Goal: Task Accomplishment & Management: Complete application form

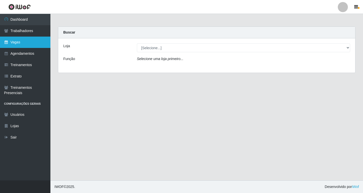
click at [22, 42] on link "Vagas" at bounding box center [25, 42] width 50 height 11
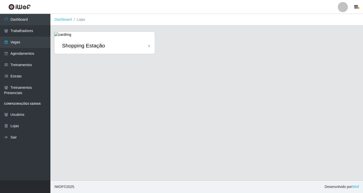
click at [149, 47] on icon at bounding box center [148, 46] width 1 height 4
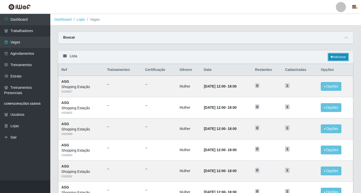
click at [345, 57] on link "Adicionar" at bounding box center [339, 56] width 20 height 7
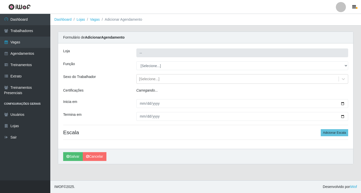
type input "Shopping Estação"
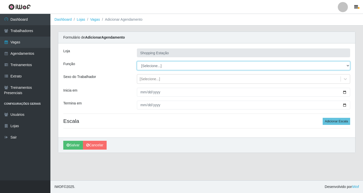
click at [150, 65] on select "[Selecione...] ASG ASG + ASG ++ Operador de Caixa Operador de Caixa + Operador …" at bounding box center [243, 65] width 213 height 9
select select "16"
click at [137, 61] on select "[Selecione...] ASG ASG + ASG ++ Operador de Caixa Operador de Caixa + Operador …" at bounding box center [243, 65] width 213 height 9
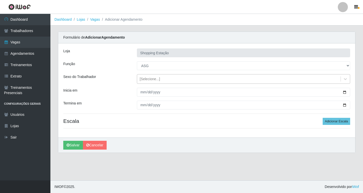
click at [151, 82] on div "[Selecione...]" at bounding box center [238, 79] width 203 height 8
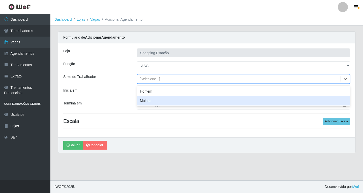
click at [149, 102] on div "Mulher" at bounding box center [243, 100] width 213 height 9
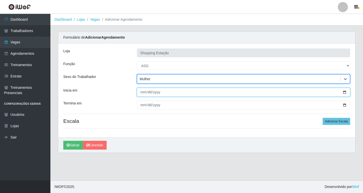
click at [143, 95] on input "Inicia em" at bounding box center [243, 92] width 213 height 9
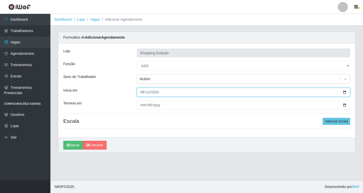
type input "[DATE]"
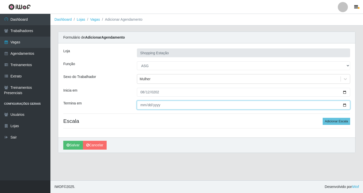
click at [145, 103] on input "Termina em" at bounding box center [243, 105] width 213 height 9
type input "[DATE]"
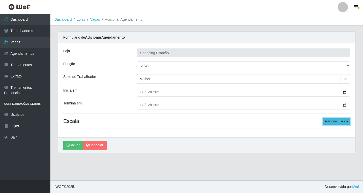
click at [332, 120] on button "Adicionar Escala" at bounding box center [335, 121] width 27 height 7
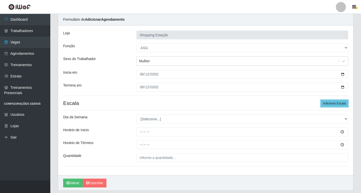
scroll to position [34, 0]
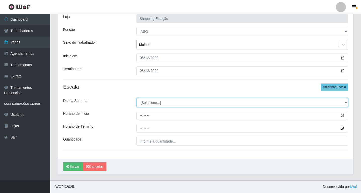
click at [162, 104] on select "[Selecione...] Segunda Terça Quarta Quinta Sexta Sábado Domingo" at bounding box center [243, 102] width 212 height 9
select select "2"
click at [137, 98] on select "[Selecione...] Segunda Terça Quarta Quinta Sexta Sábado Domingo" at bounding box center [243, 102] width 212 height 9
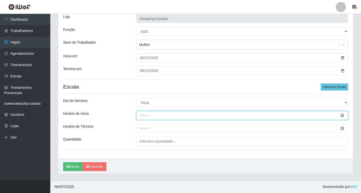
click at [141, 117] on input "Horário de Inicio" at bounding box center [243, 115] width 212 height 9
type input "08:00"
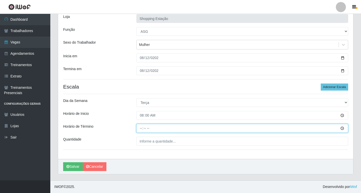
click at [142, 127] on input "Horário de Término" at bounding box center [243, 128] width 212 height 9
type input "14:00"
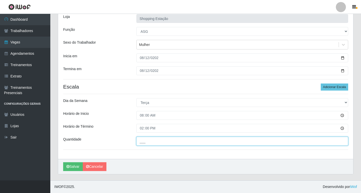
drag, startPoint x: 145, startPoint y: 139, endPoint x: 146, endPoint y: 148, distance: 9.1
click at [145, 139] on input "___" at bounding box center [243, 141] width 212 height 9
type input "1__"
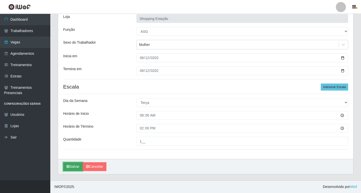
click at [74, 166] on button "Salvar" at bounding box center [73, 166] width 20 height 9
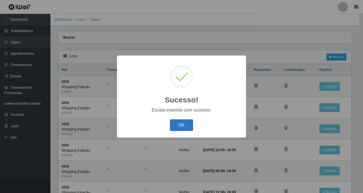
click at [182, 128] on button "OK" at bounding box center [181, 125] width 23 height 12
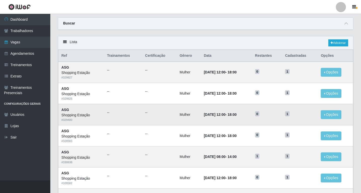
scroll to position [25, 0]
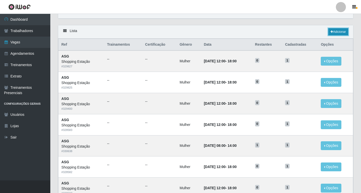
click at [339, 33] on link "Adicionar" at bounding box center [339, 31] width 20 height 7
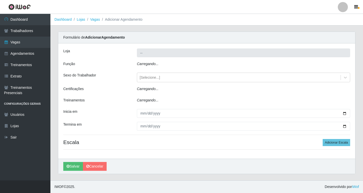
type input "Shopping Estação"
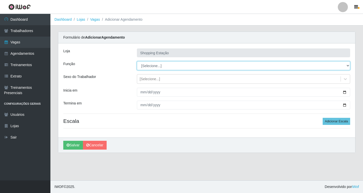
click at [154, 65] on select "[Selecione...] ASG ASG + ASG ++ Operador de Caixa Operador de Caixa + Operador …" at bounding box center [243, 65] width 213 height 9
select select "16"
click at [137, 61] on select "[Selecione...] ASG ASG + ASG ++ Operador de Caixa Operador de Caixa + Operador …" at bounding box center [243, 65] width 213 height 9
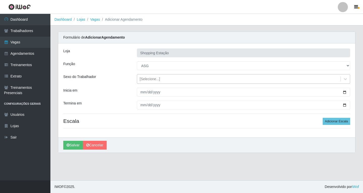
click at [146, 80] on div "[Selecione...]" at bounding box center [150, 78] width 20 height 5
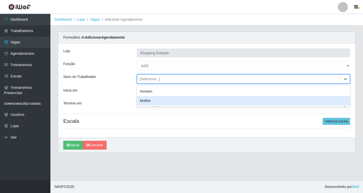
click at [149, 102] on div "Mulher" at bounding box center [243, 100] width 213 height 9
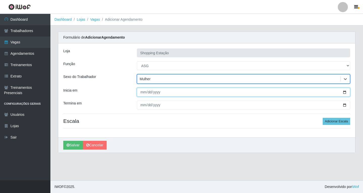
click at [142, 93] on input "Inicia em" at bounding box center [243, 92] width 213 height 9
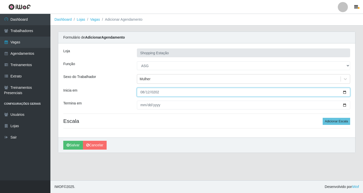
type input "[DATE]"
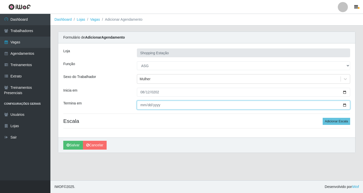
click at [143, 107] on input "Termina em" at bounding box center [243, 105] width 213 height 9
type input "[DATE]"
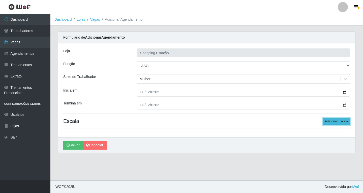
click at [341, 122] on button "Adicionar Escala" at bounding box center [335, 121] width 27 height 7
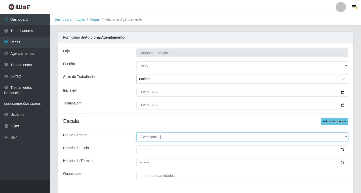
click at [164, 137] on select "[Selecione...] Segunda Terça Quarta Quinta Sexta Sábado Domingo" at bounding box center [243, 136] width 212 height 9
click at [137, 132] on select "[Selecione...] Segunda Terça Quarta Quinta Sexta Sábado Domingo" at bounding box center [243, 136] width 212 height 9
click at [178, 134] on select "[Selecione...] Segunda Terça Quarta Quinta Sexta Sábado Domingo" at bounding box center [243, 136] width 212 height 9
select select "2"
click at [137, 132] on select "[Selecione...] Segunda Terça Quarta Quinta Sexta Sábado Domingo" at bounding box center [243, 136] width 212 height 9
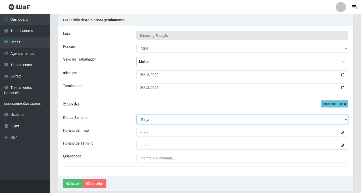
scroll to position [34, 0]
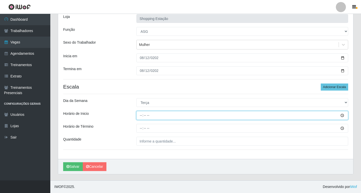
click at [141, 116] on input "Horário de Inicio" at bounding box center [243, 115] width 212 height 9
type input "08:00"
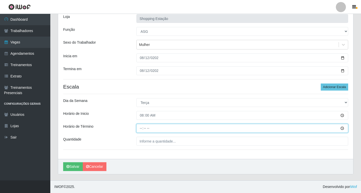
click at [142, 128] on input "Horário de Término" at bounding box center [243, 128] width 212 height 9
type input "12:00"
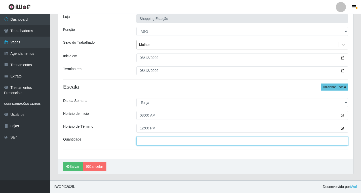
click at [149, 142] on input "___" at bounding box center [243, 141] width 212 height 9
type input "1__"
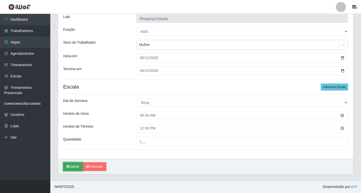
click at [72, 165] on button "Salvar" at bounding box center [73, 166] width 20 height 9
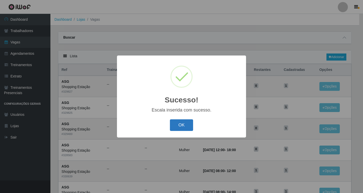
click at [184, 125] on button "OK" at bounding box center [181, 125] width 23 height 12
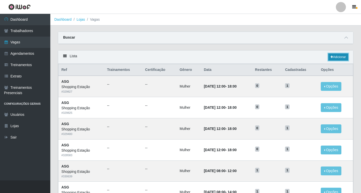
click at [340, 58] on link "Adicionar" at bounding box center [339, 56] width 20 height 7
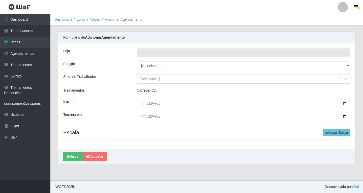
type input "Shopping Estação"
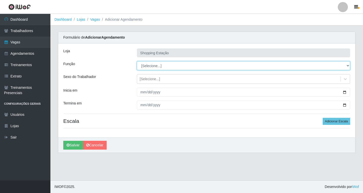
click at [149, 66] on select "[Selecione...] ASG ASG + ASG ++ Operador de Caixa Operador de Caixa + Operador …" at bounding box center [243, 65] width 213 height 9
select select "16"
click at [137, 61] on select "[Selecione...] ASG ASG + ASG ++ Operador de Caixa Operador de Caixa + Operador …" at bounding box center [243, 65] width 213 height 9
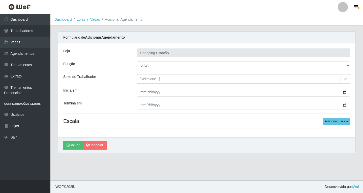
click at [149, 79] on div "[Selecione...]" at bounding box center [150, 78] width 20 height 5
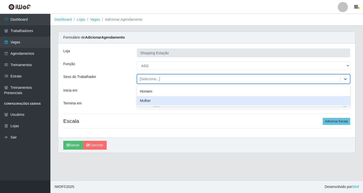
click at [147, 102] on div "Mulher" at bounding box center [243, 100] width 213 height 9
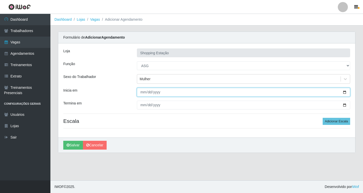
click at [143, 93] on input "Inicia em" at bounding box center [243, 92] width 213 height 9
type input "[DATE]"
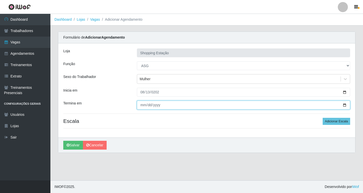
click at [143, 107] on input "Termina em" at bounding box center [243, 105] width 213 height 9
type input "[DATE]"
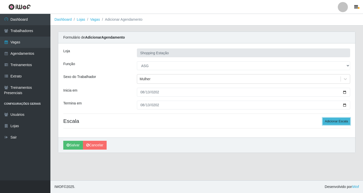
click at [341, 123] on button "Adicionar Escala" at bounding box center [335, 121] width 27 height 7
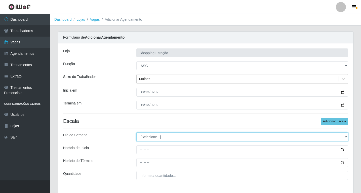
click at [169, 138] on select "[Selecione...] Segunda Terça Quarta Quinta Sexta Sábado Domingo" at bounding box center [243, 136] width 212 height 9
select select "3"
click at [137, 132] on select "[Selecione...] Segunda Terça Quarta Quinta Sexta Sábado Domingo" at bounding box center [243, 136] width 212 height 9
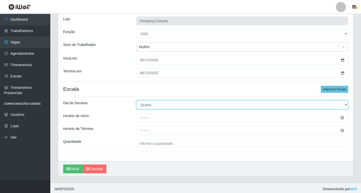
scroll to position [34, 0]
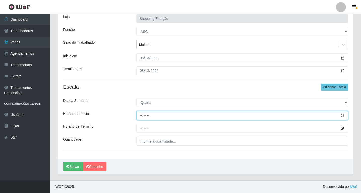
click at [143, 114] on input "Horário de Inicio" at bounding box center [243, 115] width 212 height 9
type input "08:00"
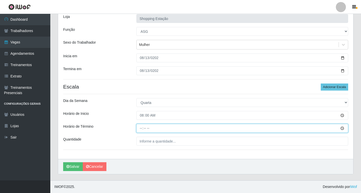
click at [140, 128] on input "Horário de Término" at bounding box center [243, 128] width 212 height 9
type input "14:00"
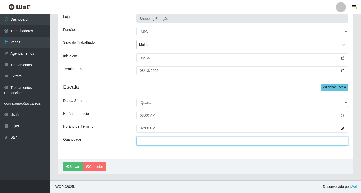
drag, startPoint x: 154, startPoint y: 143, endPoint x: 152, endPoint y: 146, distance: 3.7
click at [154, 143] on input "___" at bounding box center [243, 141] width 212 height 9
type input "1__"
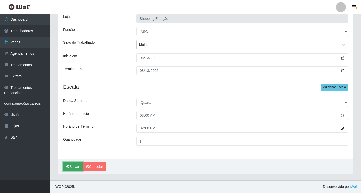
click at [73, 169] on button "Salvar" at bounding box center [73, 166] width 20 height 9
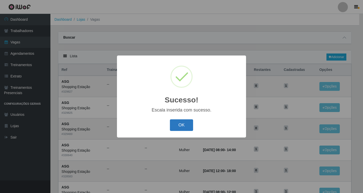
click at [187, 128] on button "OK" at bounding box center [181, 125] width 23 height 12
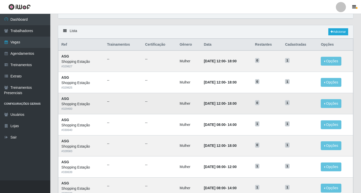
scroll to position [50, 0]
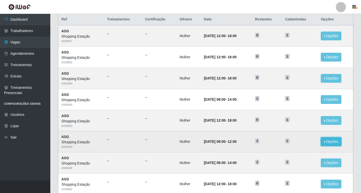
click at [334, 145] on button "Opções" at bounding box center [331, 141] width 21 height 9
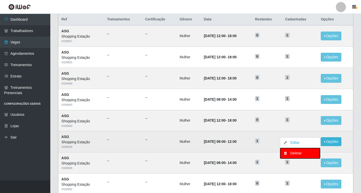
click at [305, 154] on div "Deletar" at bounding box center [301, 152] width 30 height 5
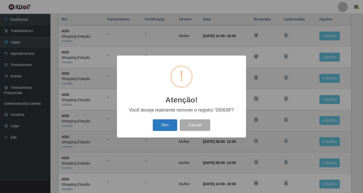
click at [170, 126] on button "Sim" at bounding box center [165, 125] width 24 height 12
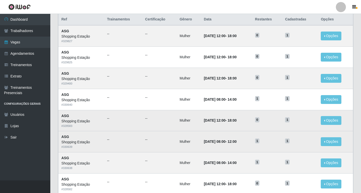
scroll to position [0, 0]
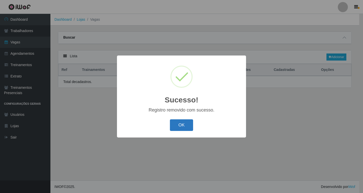
click at [177, 126] on button "OK" at bounding box center [181, 125] width 23 height 12
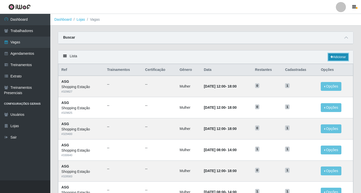
click at [334, 56] on link "Adicionar" at bounding box center [339, 56] width 20 height 7
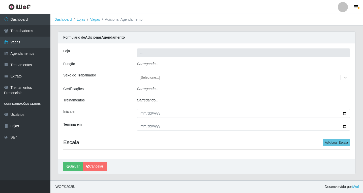
type input "Shopping Estação"
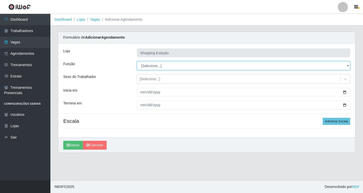
click at [155, 69] on select "[Selecione...] ASG ASG + ASG ++ Operador de Caixa Operador de Caixa + Operador …" at bounding box center [243, 65] width 213 height 9
select select "16"
click at [137, 61] on select "[Selecione...] ASG ASG + ASG ++ Operador de Caixa Operador de Caixa + Operador …" at bounding box center [243, 65] width 213 height 9
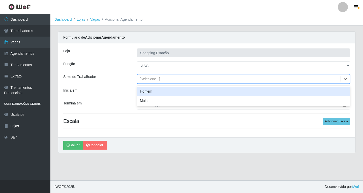
click at [152, 82] on div "[Selecione...]" at bounding box center [238, 79] width 203 height 8
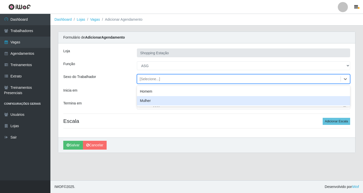
click at [149, 102] on div "Mulher" at bounding box center [243, 100] width 213 height 9
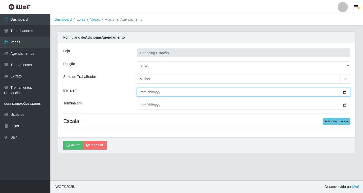
click at [142, 94] on input "Inicia em" at bounding box center [243, 92] width 213 height 9
type input "[DATE]"
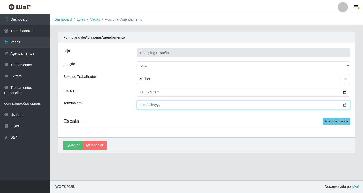
click at [142, 106] on input "Termina em" at bounding box center [243, 105] width 213 height 9
type input "[DATE]"
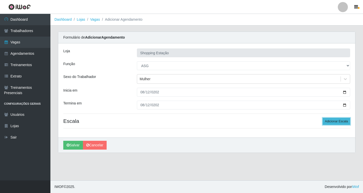
click at [338, 121] on button "Adicionar Escala" at bounding box center [335, 121] width 27 height 7
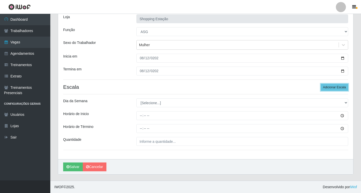
scroll to position [34, 0]
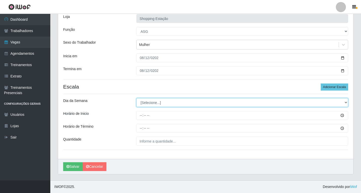
click at [151, 102] on select "[Selecione...] Segunda Terça Quarta Quinta Sexta Sábado Domingo" at bounding box center [243, 102] width 212 height 9
select select "2"
click at [137, 98] on select "[Selecione...] Segunda Terça Quarta Quinta Sexta Sábado Domingo" at bounding box center [243, 102] width 212 height 9
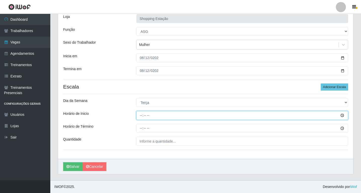
click at [141, 116] on input "Horário de Inicio" at bounding box center [243, 115] width 212 height 9
type input "08:00"
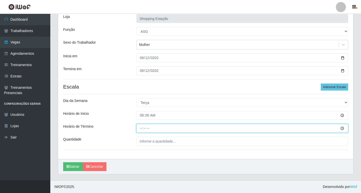
click at [141, 129] on input "Horário de Término" at bounding box center [243, 128] width 212 height 9
type input "14:00"
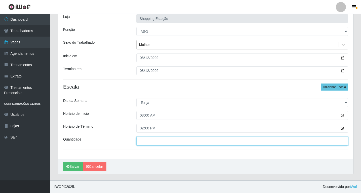
click at [147, 140] on input "___" at bounding box center [243, 141] width 212 height 9
type input "1__"
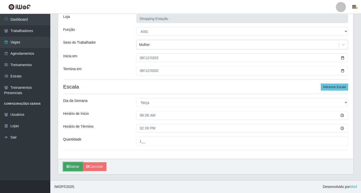
click at [76, 165] on button "Salvar" at bounding box center [73, 166] width 20 height 9
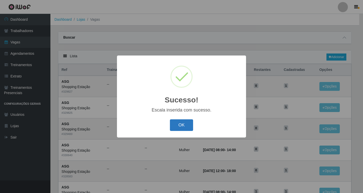
click at [181, 126] on button "OK" at bounding box center [181, 125] width 23 height 12
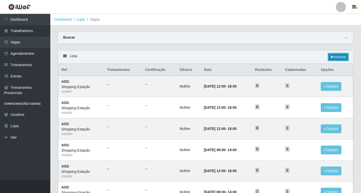
click at [342, 57] on link "Adicionar" at bounding box center [339, 56] width 20 height 7
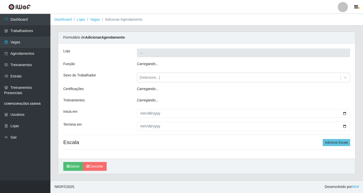
type input "Shopping Estação"
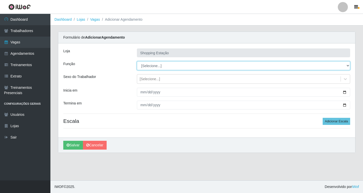
click at [148, 66] on select "[Selecione...] ASG ASG + ASG ++ Operador de Caixa Operador de Caixa + Operador …" at bounding box center [243, 65] width 213 height 9
select select "16"
click at [137, 61] on select "[Selecione...] ASG ASG + ASG ++ Operador de Caixa Operador de Caixa + Operador …" at bounding box center [243, 65] width 213 height 9
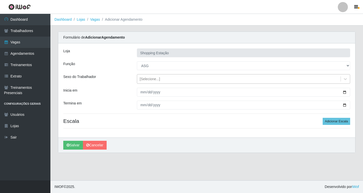
click at [147, 78] on div "[Selecione...]" at bounding box center [150, 78] width 20 height 5
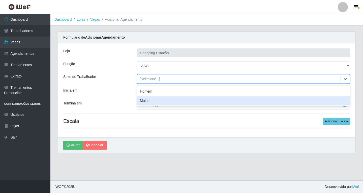
click at [149, 101] on div "Mulher" at bounding box center [243, 100] width 213 height 9
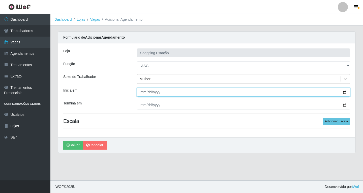
click at [143, 93] on input "Inicia em" at bounding box center [243, 92] width 213 height 9
type input "[DATE]"
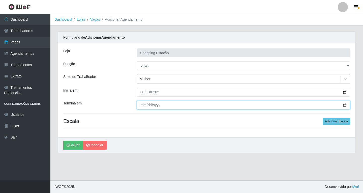
click at [143, 106] on input "Termina em" at bounding box center [243, 105] width 213 height 9
type input "[DATE]"
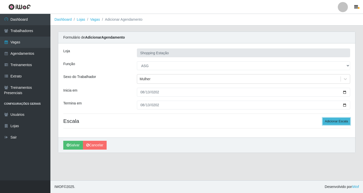
click at [328, 120] on button "Adicionar Escala" at bounding box center [335, 121] width 27 height 7
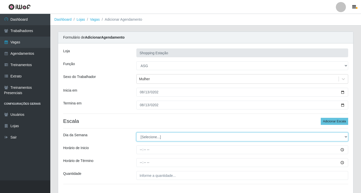
click at [149, 137] on select "[Selecione...] Segunda Terça Quarta Quinta Sexta Sábado Domingo" at bounding box center [243, 136] width 212 height 9
select select "3"
click at [137, 132] on select "[Selecione...] Segunda Terça Quarta Quinta Sexta Sábado Domingo" at bounding box center [243, 136] width 212 height 9
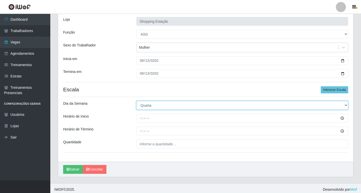
scroll to position [34, 0]
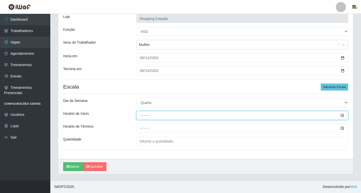
click at [141, 116] on input "Horário de Inicio" at bounding box center [243, 115] width 212 height 9
type input "08:00"
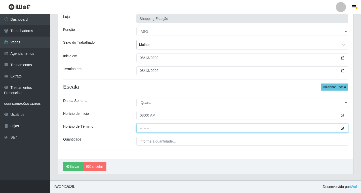
click at [140, 128] on input "Horário de Término" at bounding box center [243, 128] width 212 height 9
type input "14:00"
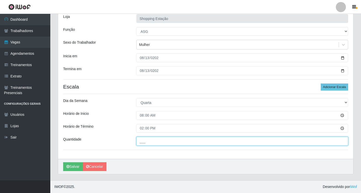
drag, startPoint x: 150, startPoint y: 144, endPoint x: 149, endPoint y: 147, distance: 3.3
click at [150, 145] on input "___" at bounding box center [243, 141] width 212 height 9
type input "1__"
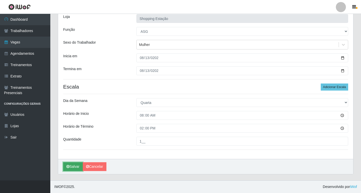
click at [77, 166] on button "Salvar" at bounding box center [73, 166] width 20 height 9
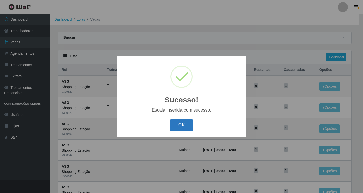
click at [182, 130] on button "OK" at bounding box center [181, 125] width 23 height 12
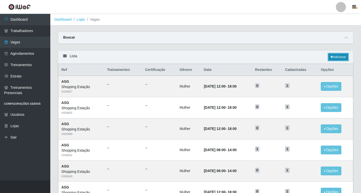
click at [338, 57] on link "Adicionar" at bounding box center [339, 56] width 20 height 7
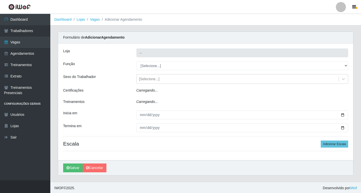
type input "Shopping Estação"
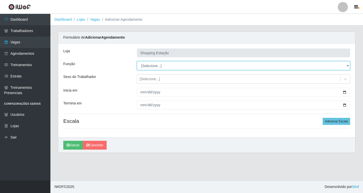
click at [155, 66] on select "[Selecione...] ASG ASG + ASG ++ Operador de Caixa Operador de Caixa + Operador …" at bounding box center [243, 65] width 213 height 9
select select "16"
click at [137, 61] on select "[Selecione...] ASG ASG + ASG ++ Operador de Caixa Operador de Caixa + Operador …" at bounding box center [243, 65] width 213 height 9
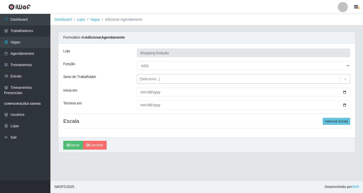
click at [151, 80] on div "[Selecione...]" at bounding box center [150, 78] width 20 height 5
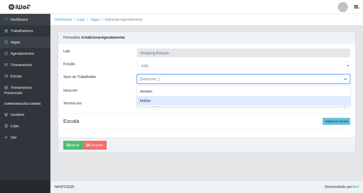
click at [152, 104] on div "Mulher" at bounding box center [243, 100] width 213 height 9
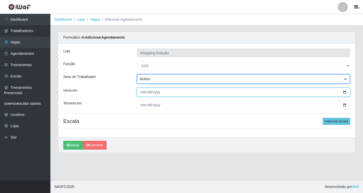
click at [143, 94] on input "Inicia em" at bounding box center [243, 92] width 213 height 9
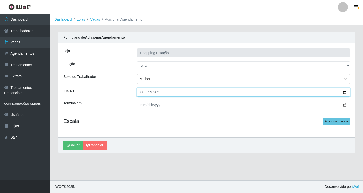
type input "[DATE]"
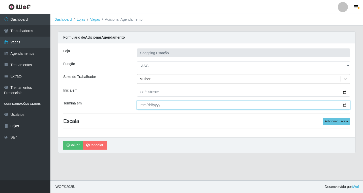
click at [143, 105] on input "Termina em" at bounding box center [243, 105] width 213 height 9
type input "[DATE]"
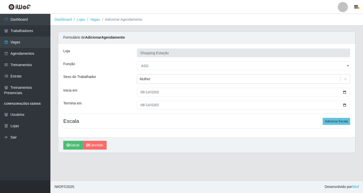
click at [147, 118] on h4 "Escala Adicionar Escala" at bounding box center [206, 121] width 287 height 6
click at [328, 122] on button "Adicionar Escala" at bounding box center [335, 121] width 27 height 7
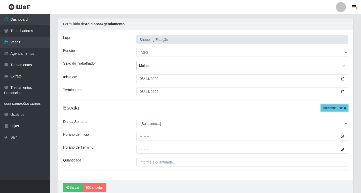
scroll to position [34, 0]
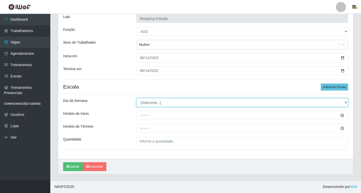
click at [144, 102] on select "[Selecione...] Segunda Terça Quarta Quinta Sexta Sábado Domingo" at bounding box center [243, 102] width 212 height 9
select select "4"
click at [137, 98] on select "[Selecione...] Segunda Terça Quarta Quinta Sexta Sábado Domingo" at bounding box center [243, 102] width 212 height 9
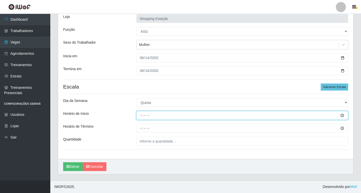
click at [141, 114] on input "Horário de Inicio" at bounding box center [243, 115] width 212 height 9
type input "08:00"
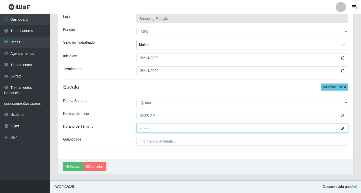
click at [141, 129] on input "Horário de Término" at bounding box center [243, 128] width 212 height 9
type input "14:00"
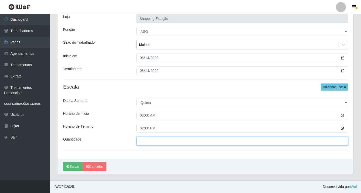
click at [148, 143] on input "___" at bounding box center [243, 141] width 212 height 9
type input "1__"
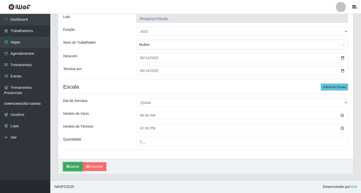
click at [77, 166] on button "Salvar" at bounding box center [73, 166] width 20 height 9
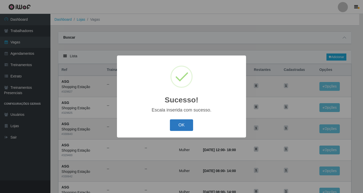
click at [186, 125] on button "OK" at bounding box center [181, 125] width 23 height 12
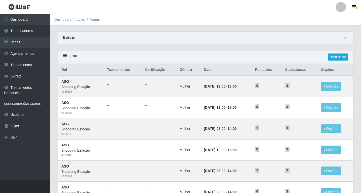
click at [341, 61] on div "Lista Adicionar" at bounding box center [205, 56] width 295 height 13
click at [341, 58] on link "Adicionar" at bounding box center [339, 56] width 20 height 7
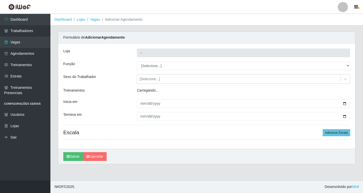
type input "Shopping Estação"
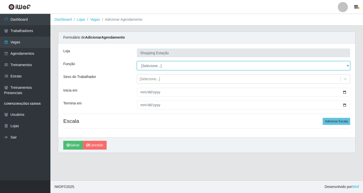
click at [155, 63] on select "[Selecione...] ASG ASG + ASG ++ Operador de Caixa Operador de Caixa + Operador …" at bounding box center [243, 65] width 213 height 9
select select "16"
click at [137, 61] on select "[Selecione...] ASG ASG + ASG ++ Operador de Caixa Operador de Caixa + Operador …" at bounding box center [243, 65] width 213 height 9
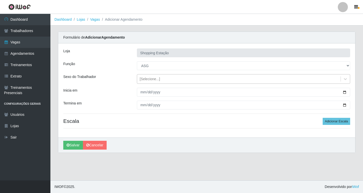
click at [155, 81] on div "[Selecione...]" at bounding box center [150, 78] width 20 height 5
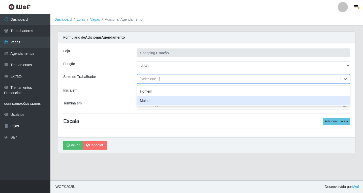
click at [151, 101] on div "Mulher" at bounding box center [243, 100] width 213 height 9
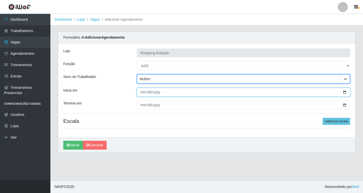
click at [142, 92] on input "Inicia em" at bounding box center [243, 92] width 213 height 9
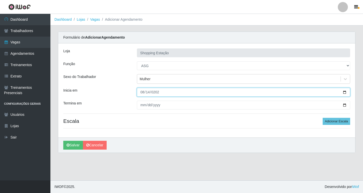
type input "[DATE]"
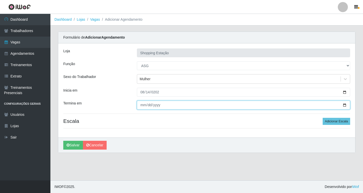
click at [143, 105] on input "Termina em" at bounding box center [243, 105] width 213 height 9
click at [157, 107] on input "[PHONE_NUMBER]" at bounding box center [243, 105] width 213 height 9
click at [149, 106] on input "252025-08-14" at bounding box center [243, 105] width 213 height 9
click at [159, 106] on input "252025-08-14" at bounding box center [243, 105] width 213 height 9
type input "[DATE]"
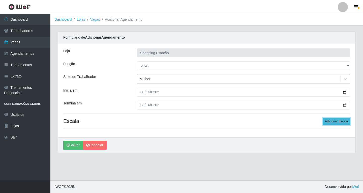
drag, startPoint x: 337, startPoint y: 124, endPoint x: 334, endPoint y: 125, distance: 3.6
click at [337, 124] on button "Adicionar Escala" at bounding box center [335, 121] width 27 height 7
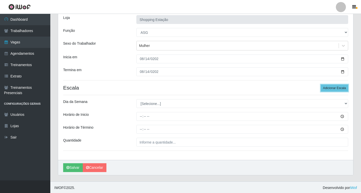
scroll to position [34, 0]
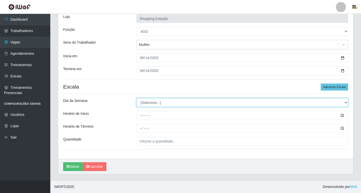
click at [145, 105] on select "[Selecione...] Segunda Terça Quarta Quinta Sexta Sábado Domingo" at bounding box center [243, 102] width 212 height 9
select select "4"
click at [137, 98] on select "[Selecione...] Segunda Terça Quarta Quinta Sexta Sábado Domingo" at bounding box center [243, 102] width 212 height 9
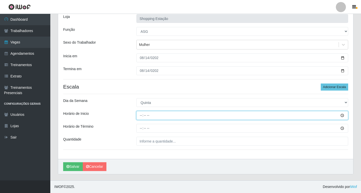
click at [141, 116] on input "Horário de Inicio" at bounding box center [243, 115] width 212 height 9
type input "08:00"
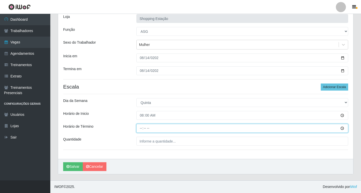
click at [143, 127] on input "Horário de Término" at bounding box center [243, 128] width 212 height 9
type input "14:00"
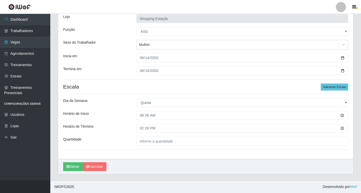
click at [150, 146] on div "Loja Shopping Estação Função [Selecione...] ASG ASG + ASG ++ Operador de Caixa …" at bounding box center [205, 84] width 295 height 150
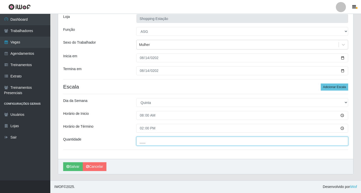
click at [153, 139] on input "___" at bounding box center [243, 141] width 212 height 9
type input "1__"
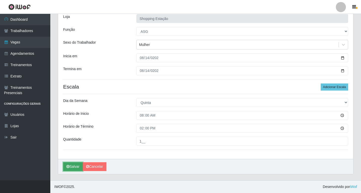
click at [75, 166] on button "Salvar" at bounding box center [73, 166] width 20 height 9
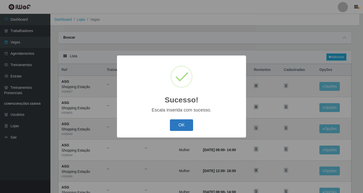
click at [181, 126] on button "OK" at bounding box center [181, 125] width 23 height 12
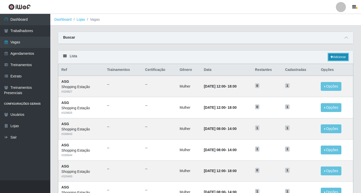
click at [335, 58] on link "Adicionar" at bounding box center [339, 56] width 20 height 7
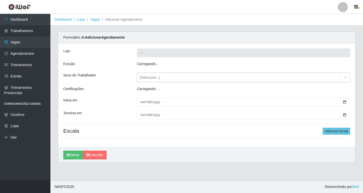
type input "Shopping Estação"
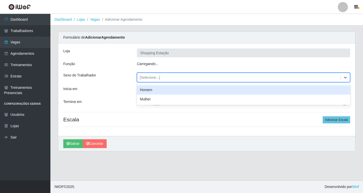
click at [148, 77] on div "[Selecione...]" at bounding box center [150, 77] width 20 height 5
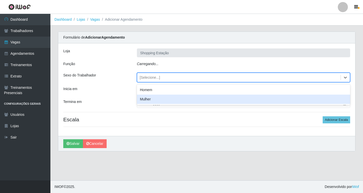
click at [149, 100] on div "Mulher" at bounding box center [243, 98] width 213 height 9
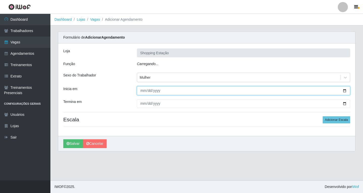
click at [144, 89] on input "Inicia em" at bounding box center [243, 90] width 213 height 9
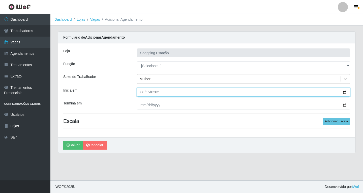
type input "[DATE]"
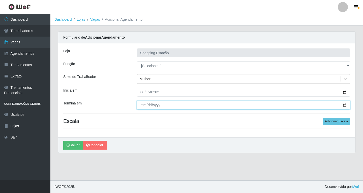
click at [147, 107] on input "Termina em" at bounding box center [243, 105] width 213 height 9
type input "[DATE]"
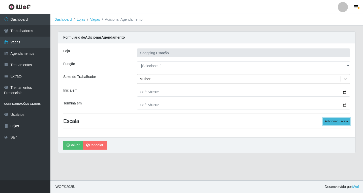
click at [348, 120] on button "Adicionar Escala" at bounding box center [335, 121] width 27 height 7
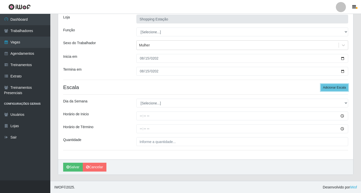
scroll to position [34, 0]
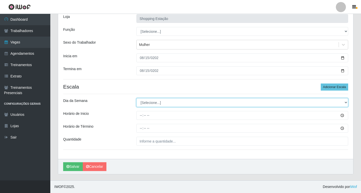
click at [149, 103] on select "[Selecione...] Segunda Terça Quarta Quinta Sexta Sábado Domingo" at bounding box center [243, 102] width 212 height 9
select select "5"
click at [137, 98] on select "[Selecione...] Segunda Terça Quarta Quinta Sexta Sábado Domingo" at bounding box center [243, 102] width 212 height 9
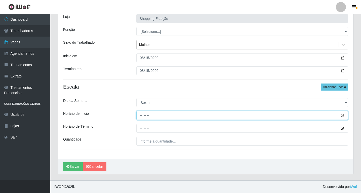
click at [142, 117] on input "Horário de Inicio" at bounding box center [243, 115] width 212 height 9
type input "08:00"
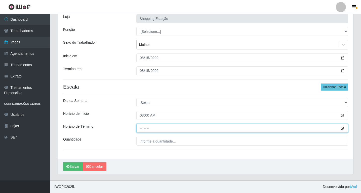
click at [141, 129] on input "Horário de Término" at bounding box center [243, 128] width 212 height 9
type input "14:00"
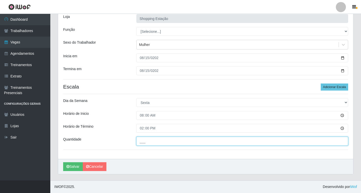
drag, startPoint x: 144, startPoint y: 143, endPoint x: 145, endPoint y: 146, distance: 3.3
click at [144, 144] on input "___" at bounding box center [243, 141] width 212 height 9
type input "1__"
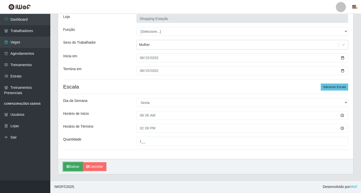
click at [73, 166] on button "Salvar" at bounding box center [73, 166] width 20 height 9
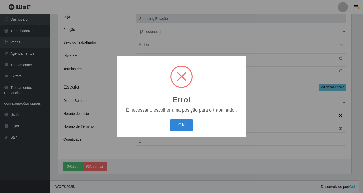
click at [184, 125] on button "OK" at bounding box center [181, 125] width 23 height 12
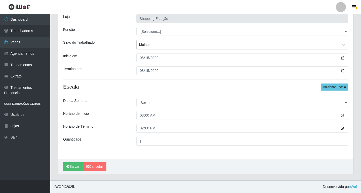
click at [170, 27] on div "Loja Shopping Estação Função [Selecione...] ASG ASG + ASG ++ Operador de Caixa …" at bounding box center [205, 84] width 295 height 150
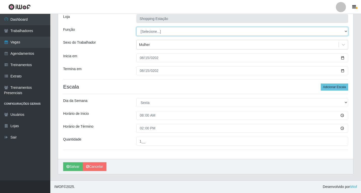
click at [171, 30] on select "[Selecione...] ASG ASG + ASG ++ Operador de Caixa Operador de Caixa + Operador …" at bounding box center [243, 31] width 212 height 9
select select "16"
click at [137, 27] on select "[Selecione...] ASG ASG + ASG ++ Operador de Caixa Operador de Caixa + Operador …" at bounding box center [243, 31] width 212 height 9
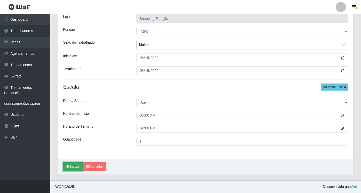
click at [73, 167] on button "Salvar" at bounding box center [73, 166] width 20 height 9
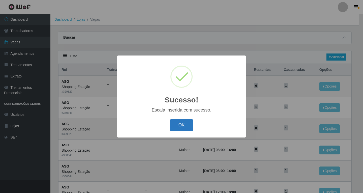
click at [181, 126] on button "OK" at bounding box center [181, 125] width 23 height 12
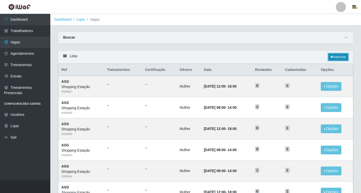
click at [339, 56] on link "Adicionar" at bounding box center [339, 56] width 20 height 7
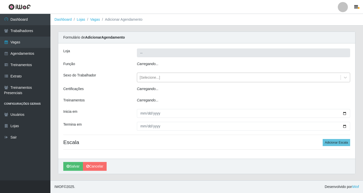
type input "Shopping Estação"
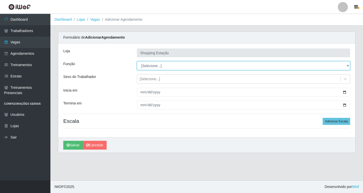
drag, startPoint x: 148, startPoint y: 65, endPoint x: 149, endPoint y: 70, distance: 4.9
click at [148, 65] on select "[Selecione...] ASG ASG + ASG ++ Operador de Caixa Operador de Caixa + Operador …" at bounding box center [243, 65] width 213 height 9
select select "16"
click at [137, 61] on select "[Selecione...] ASG ASG + ASG ++ Operador de Caixa Operador de Caixa + Operador …" at bounding box center [243, 65] width 213 height 9
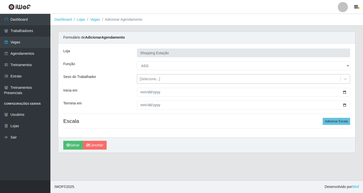
click at [146, 80] on div "[Selecione...]" at bounding box center [150, 78] width 20 height 5
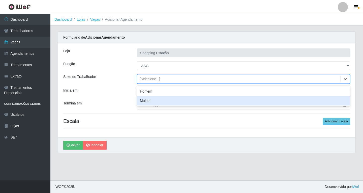
click at [148, 103] on div "Mulher" at bounding box center [243, 100] width 213 height 9
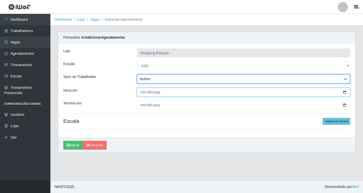
drag, startPoint x: 141, startPoint y: 92, endPoint x: 138, endPoint y: 92, distance: 3.0
click at [141, 92] on input "Inicia em" at bounding box center [243, 92] width 213 height 9
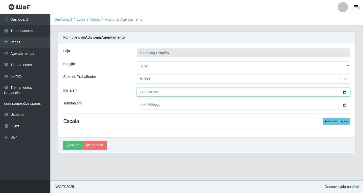
type input "[DATE]"
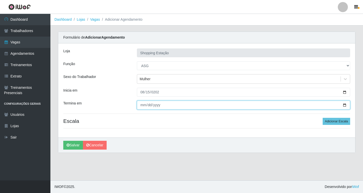
click at [143, 107] on input "Termina em" at bounding box center [243, 105] width 213 height 9
type input "[DATE]"
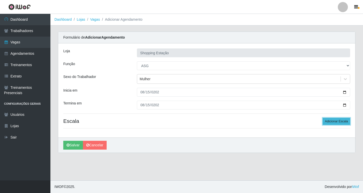
click at [329, 122] on button "Adicionar Escala" at bounding box center [335, 121] width 27 height 7
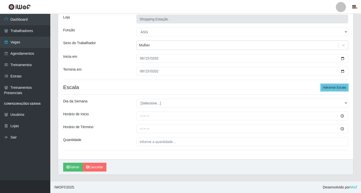
scroll to position [34, 0]
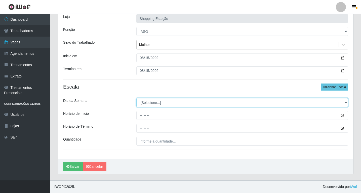
click at [148, 105] on select "[Selecione...] Segunda Terça Quarta Quinta Sexta Sábado Domingo" at bounding box center [243, 102] width 212 height 9
select select "5"
click at [137, 98] on select "[Selecione...] Segunda Terça Quarta Quinta Sexta Sábado Domingo" at bounding box center [243, 102] width 212 height 9
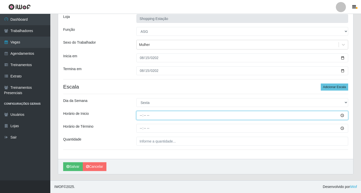
click at [141, 116] on input "Horário de Inicio" at bounding box center [243, 115] width 212 height 9
type input "08:00"
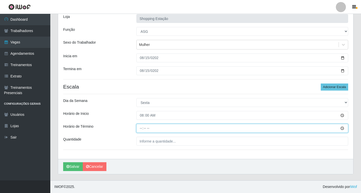
click at [143, 130] on input "Horário de Término" at bounding box center [243, 128] width 212 height 9
type input "14:00"
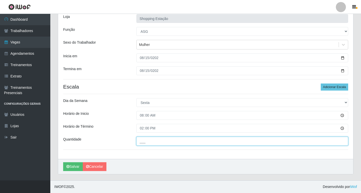
click at [153, 143] on input "___" at bounding box center [243, 141] width 212 height 9
type input "1__"
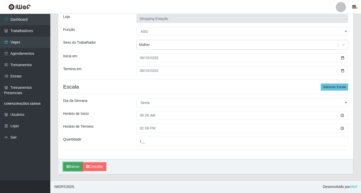
click at [70, 167] on button "Salvar" at bounding box center [73, 166] width 20 height 9
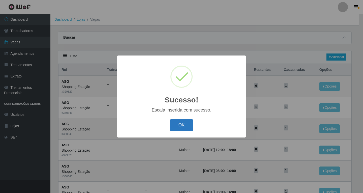
click at [182, 128] on button "OK" at bounding box center [181, 125] width 23 height 12
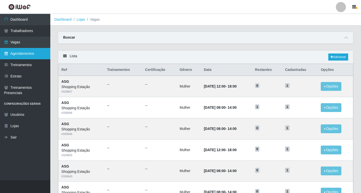
click at [20, 55] on link "Agendamentos" at bounding box center [25, 53] width 50 height 11
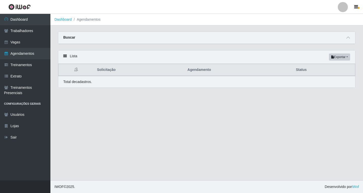
click at [68, 58] on div "Lista Exportar PDF Excel" at bounding box center [206, 56] width 297 height 13
click at [65, 57] on icon at bounding box center [65, 56] width 4 height 4
click at [348, 39] on icon at bounding box center [348, 38] width 4 height 4
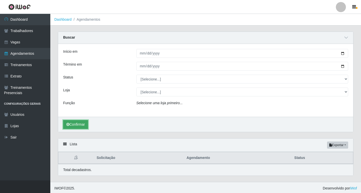
click at [85, 126] on button "Confirmar" at bounding box center [75, 124] width 25 height 9
click at [350, 40] on div "Buscar" at bounding box center [205, 38] width 295 height 12
click at [347, 38] on icon at bounding box center [347, 38] width 4 height 4
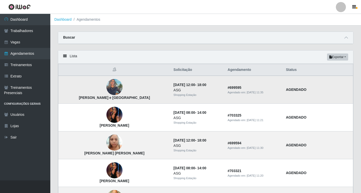
click at [107, 89] on img at bounding box center [115, 86] width 16 height 21
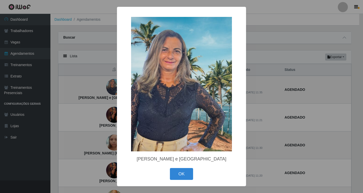
click at [71, 93] on div "× kercia Sousa e Lima OK Cancel" at bounding box center [181, 96] width 363 height 193
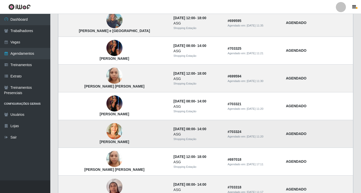
scroll to position [76, 0]
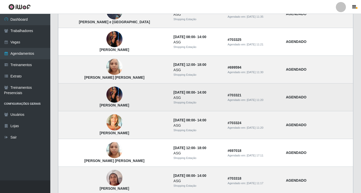
click at [107, 92] on img at bounding box center [115, 95] width 16 height 36
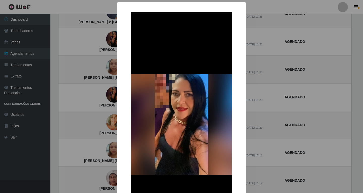
click at [103, 93] on div "× ELIANE VARELA DA COSTA OK Cancel" at bounding box center [181, 96] width 363 height 193
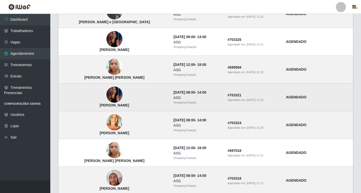
click at [107, 92] on img at bounding box center [115, 95] width 16 height 36
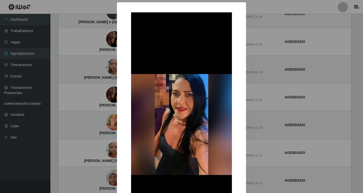
click at [104, 94] on div "× ELIANE VARELA DA COSTA OK Cancel" at bounding box center [181, 96] width 363 height 193
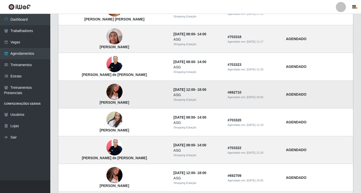
scroll to position [227, 0]
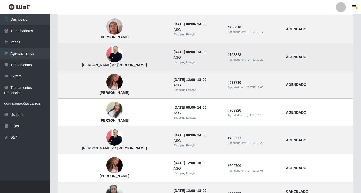
click at [107, 53] on img at bounding box center [115, 54] width 16 height 21
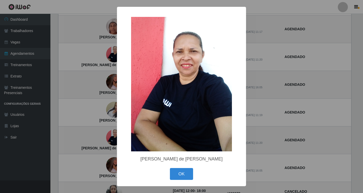
click at [78, 68] on div "× Maria de Fatima Silva de Medeiros OK Cancel" at bounding box center [181, 96] width 363 height 193
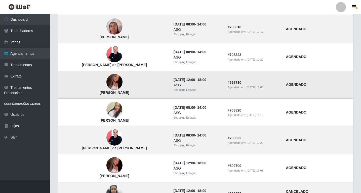
click at [107, 86] on img at bounding box center [115, 81] width 16 height 35
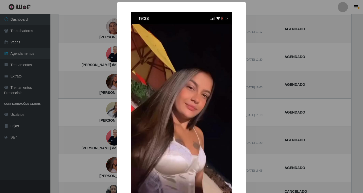
click at [100, 86] on div "× Jeyce Layane Florentino Lopes OK Cancel" at bounding box center [181, 96] width 363 height 193
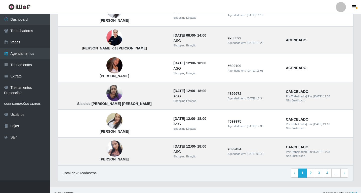
scroll to position [327, 0]
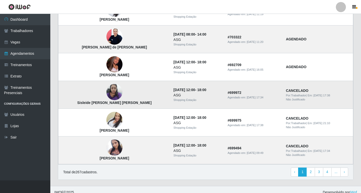
click at [107, 94] on img at bounding box center [115, 91] width 16 height 21
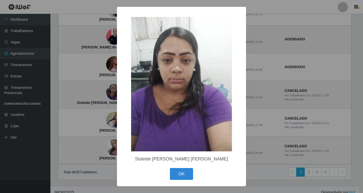
click at [86, 97] on div "× Sisleide Souza da Silva OK Cancel" at bounding box center [181, 96] width 363 height 193
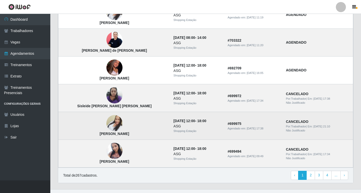
scroll to position [333, 0]
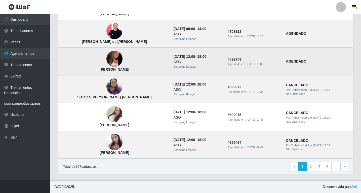
click at [107, 58] on img at bounding box center [115, 58] width 16 height 35
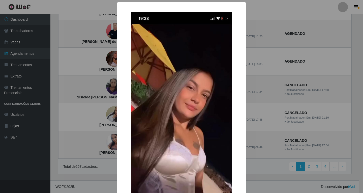
click at [81, 74] on div "× Jeyce Layane Florentino Lopes OK Cancel" at bounding box center [181, 96] width 363 height 193
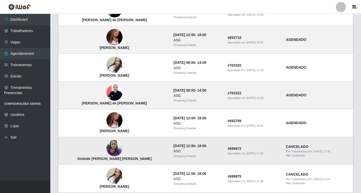
scroll to position [283, 0]
